Goal: Transaction & Acquisition: Purchase product/service

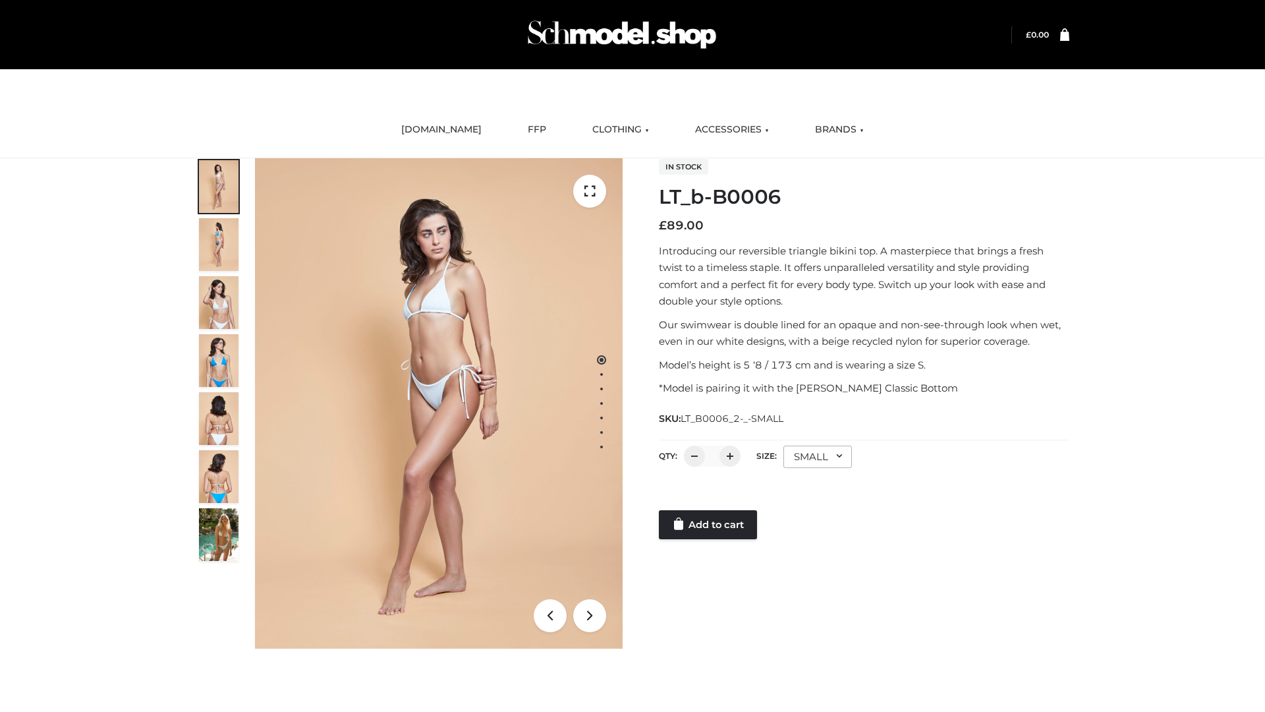
click at [709, 525] on link "Add to cart" at bounding box center [708, 524] width 98 height 29
